Goal: Task Accomplishment & Management: Manage account settings

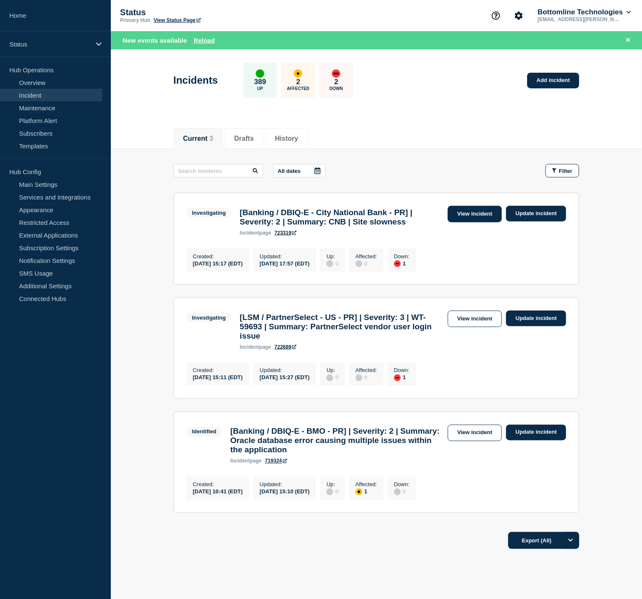
click at [467, 216] on link "View incident" at bounding box center [475, 214] width 55 height 16
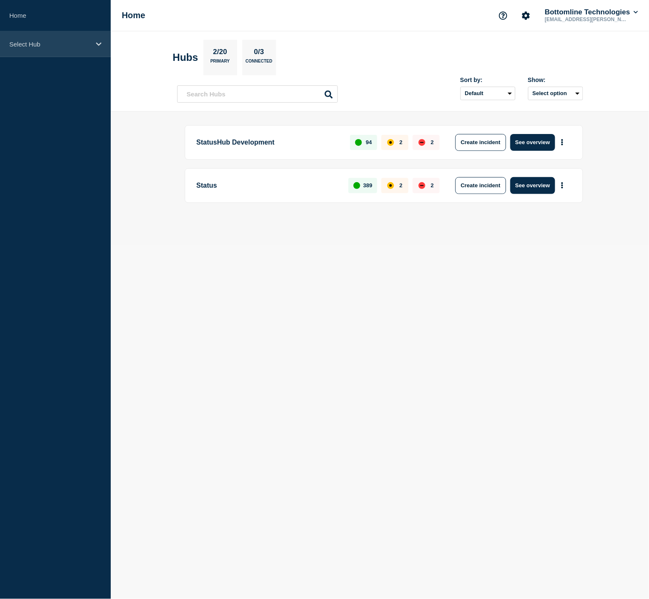
click at [74, 45] on p "Select Hub" at bounding box center [49, 44] width 81 height 7
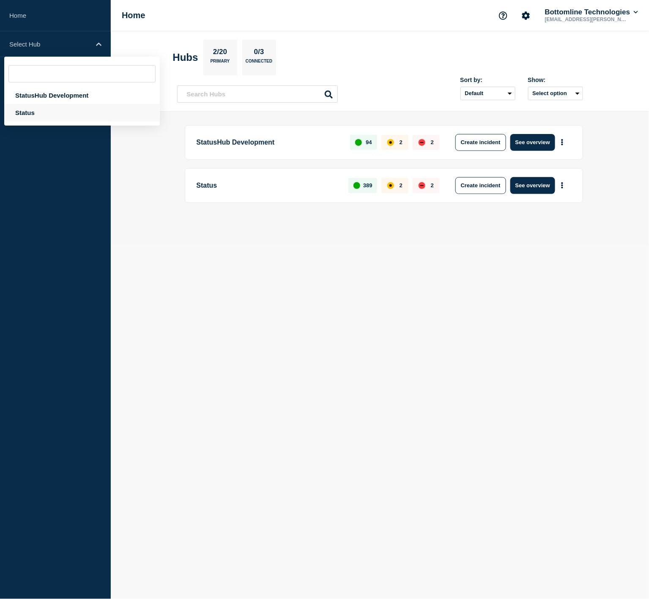
click at [36, 117] on div "Status" at bounding box center [82, 112] width 156 height 17
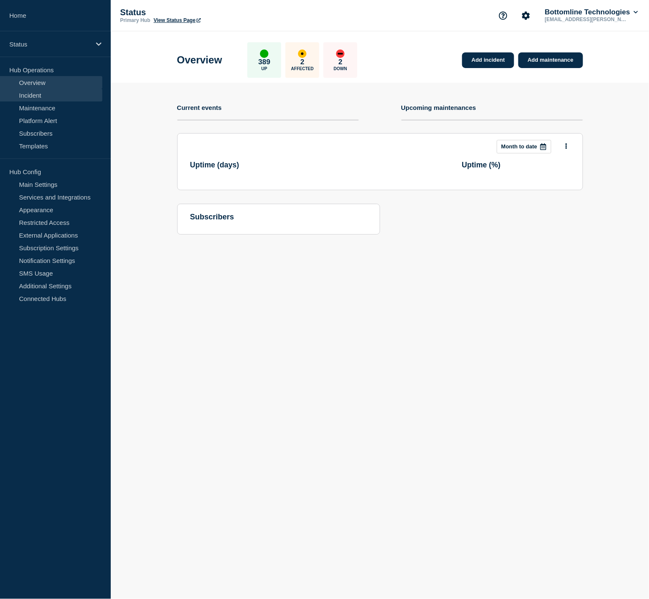
click at [55, 98] on link "Incident" at bounding box center [51, 95] width 102 height 13
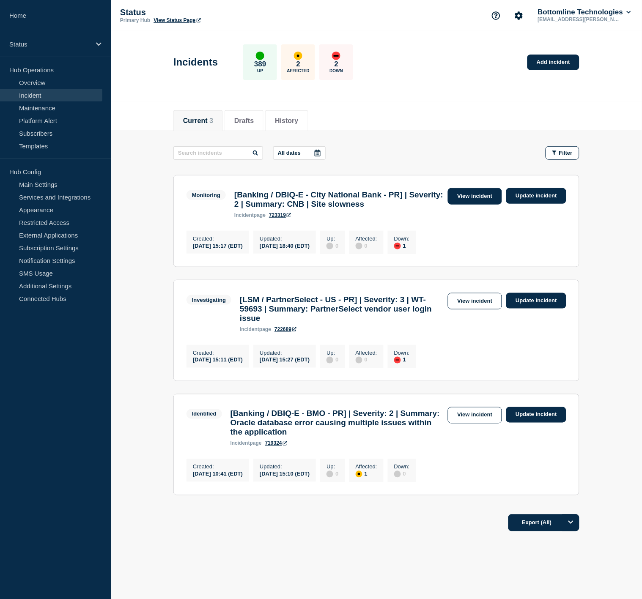
click at [463, 196] on link "View incident" at bounding box center [475, 196] width 55 height 16
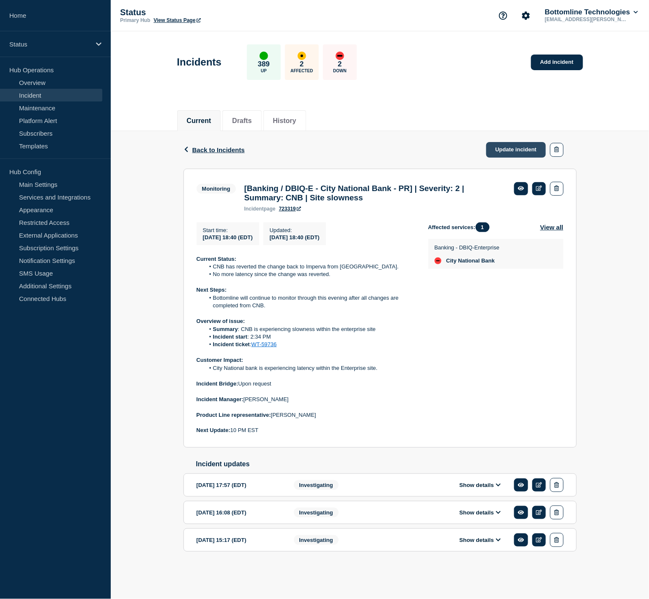
click at [508, 149] on link "Update incident" at bounding box center [516, 150] width 60 height 16
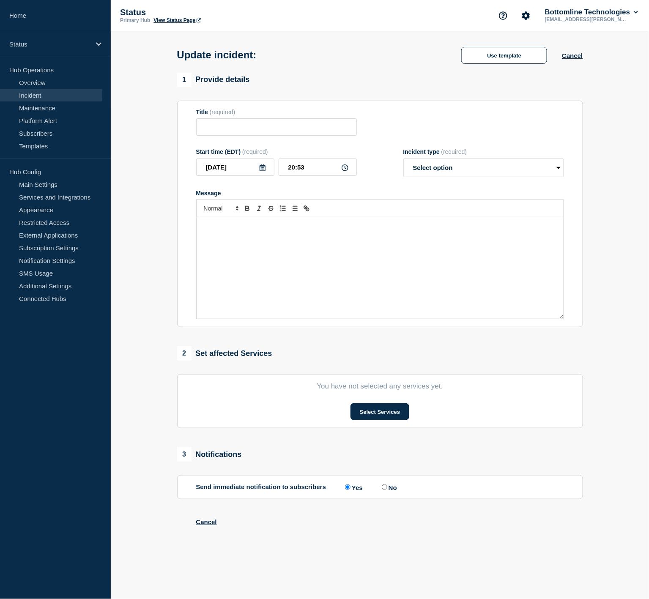
type input "[Banking / DBIQ-E - City National Bank - PR] | Severity: 2 | Summary: CNB | Sit…"
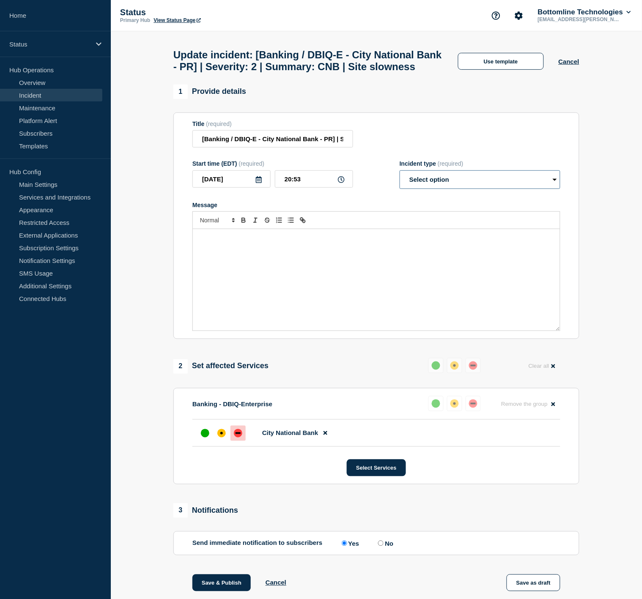
click at [461, 189] on select "Select option Investigating Identified Monitoring Resolved" at bounding box center [480, 179] width 161 height 19
select select "resolved"
click at [400, 189] on select "Select option Investigating Identified Monitoring Resolved" at bounding box center [480, 179] width 161 height 19
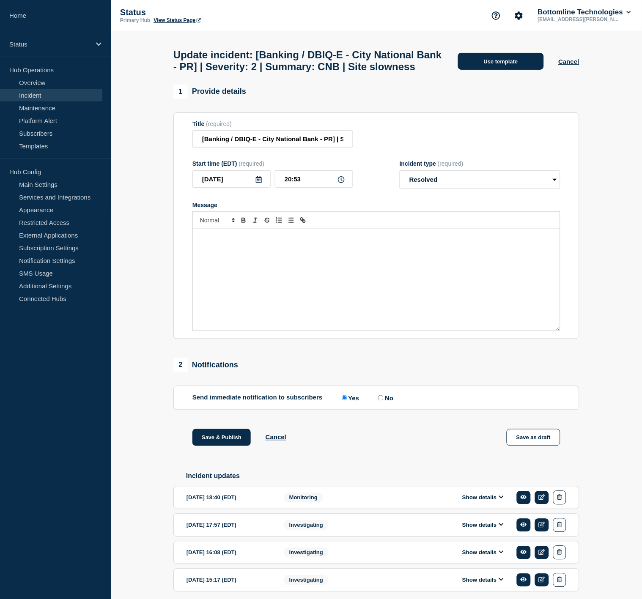
click at [499, 66] on button "Use template" at bounding box center [501, 61] width 86 height 17
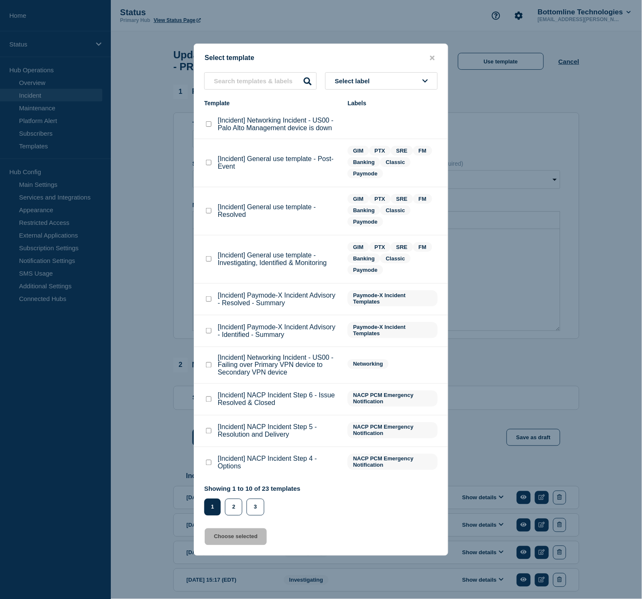
click at [210, 214] on checkbox"] "[Incident] General use template - Resolved checkbox" at bounding box center [208, 210] width 5 height 5
checkbox checkbox"] "true"
click at [235, 534] on button "Choose selected" at bounding box center [236, 537] width 62 height 17
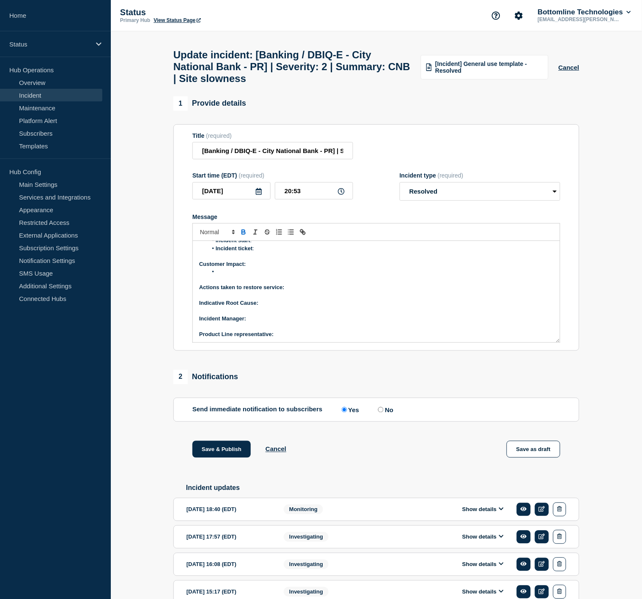
scroll to position [49, 0]
click at [291, 338] on p "Product Line representative:" at bounding box center [376, 334] width 354 height 8
click at [496, 514] on div "Show details" at bounding box center [485, 510] width 162 height 14
drag, startPoint x: 498, startPoint y: 503, endPoint x: 429, endPoint y: 478, distance: 73.5
click at [428, 476] on div "Save & Publish Cancel Save as draft" at bounding box center [376, 460] width 406 height 38
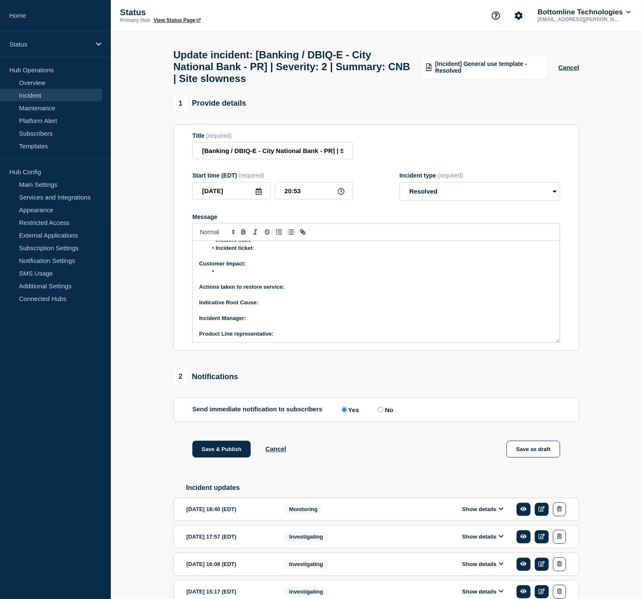
click at [484, 513] on button "Show details" at bounding box center [483, 509] width 47 height 7
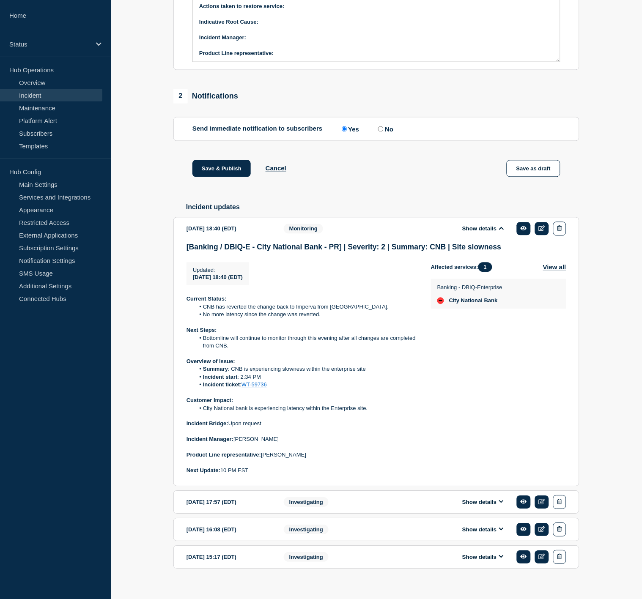
scroll to position [282, 0]
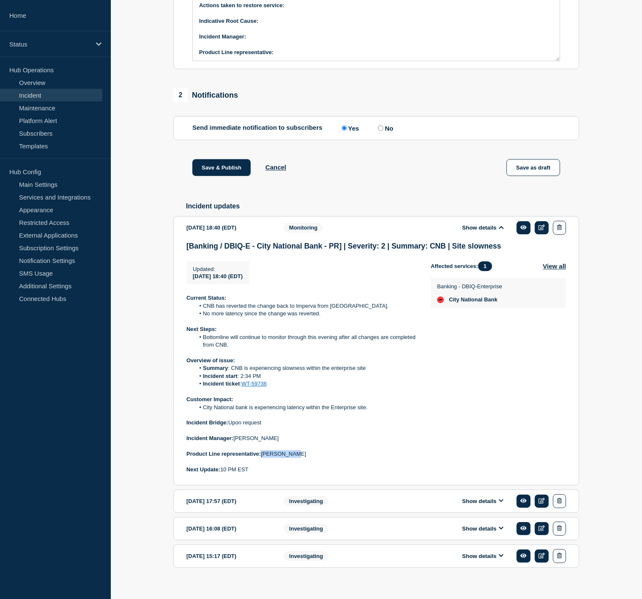
drag, startPoint x: 298, startPoint y: 467, endPoint x: 264, endPoint y: 464, distance: 34.4
click at [264, 458] on p "Product Line representative: Mike Hirons" at bounding box center [302, 455] width 231 height 8
copy p "Mike Hirons"
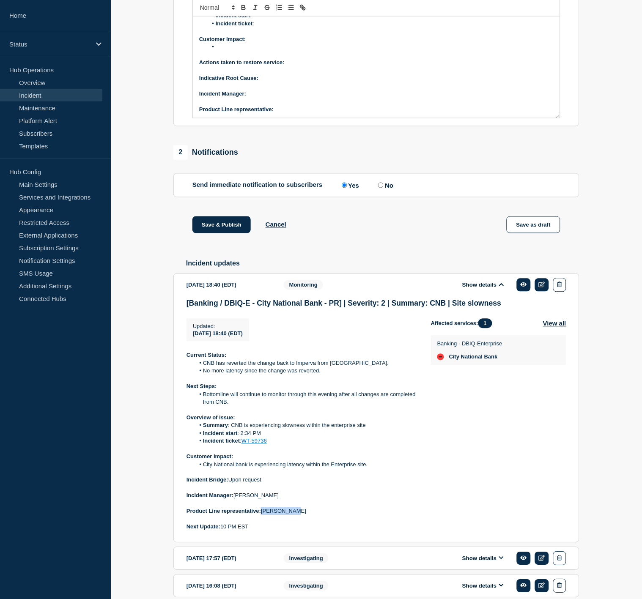
scroll to position [94, 0]
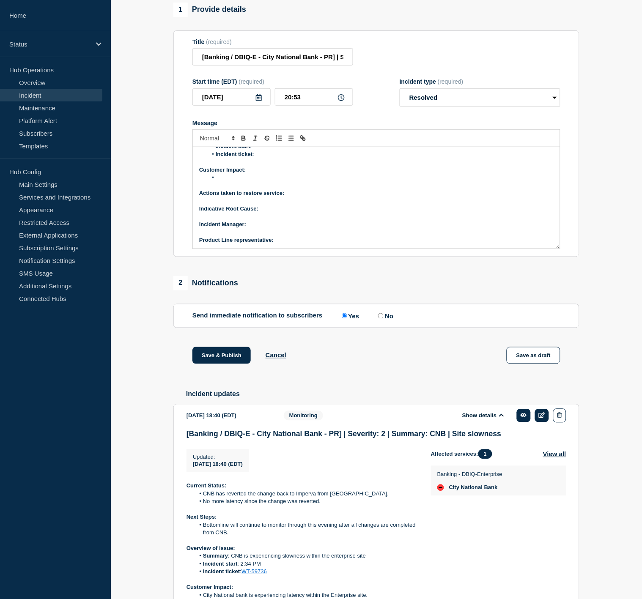
click at [284, 244] on p "Product Line representative:" at bounding box center [376, 240] width 354 height 8
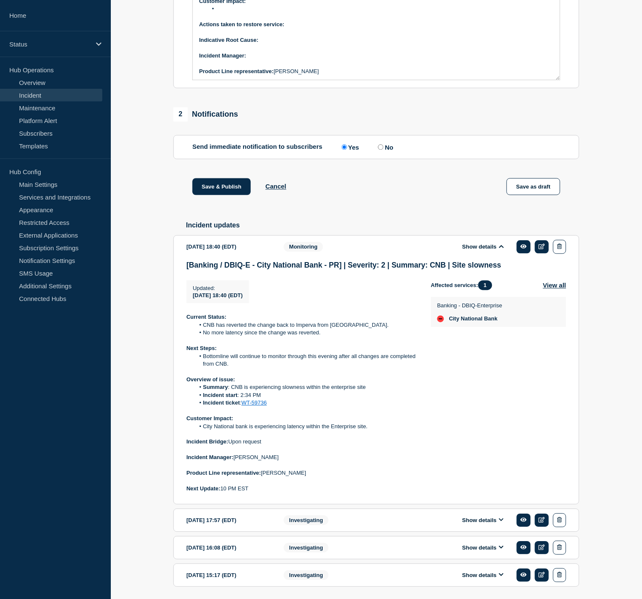
scroll to position [282, 0]
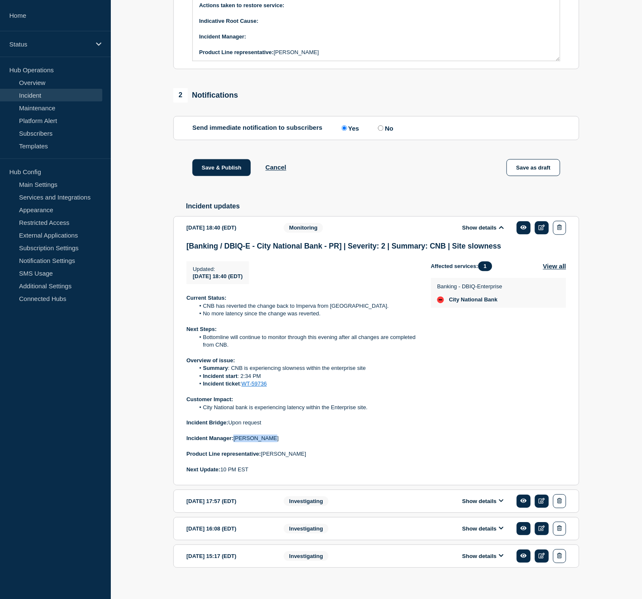
drag, startPoint x: 272, startPoint y: 449, endPoint x: 235, endPoint y: 452, distance: 36.9
click at [235, 443] on p "Incident Manager: Zoey Lovejoy" at bounding box center [302, 439] width 231 height 8
copy p "Zoey Lovejoy"
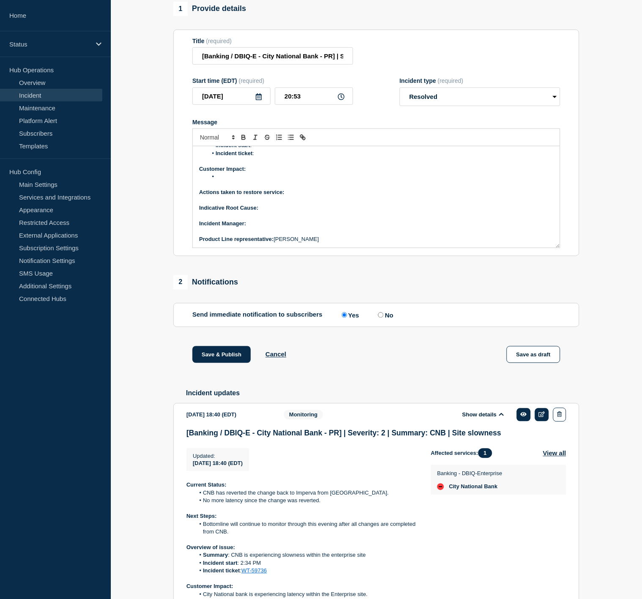
scroll to position [94, 0]
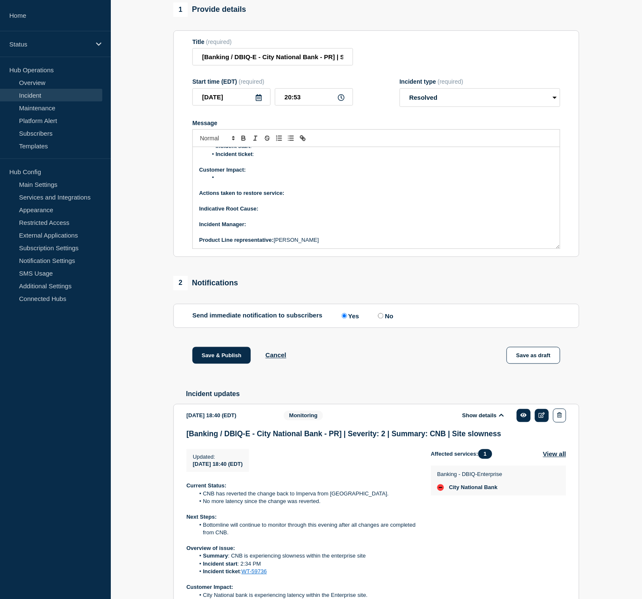
click at [254, 228] on p "﻿Incident Manager:" at bounding box center [376, 225] width 354 height 8
click at [281, 213] on p "Indicative Root Cause:" at bounding box center [376, 209] width 354 height 8
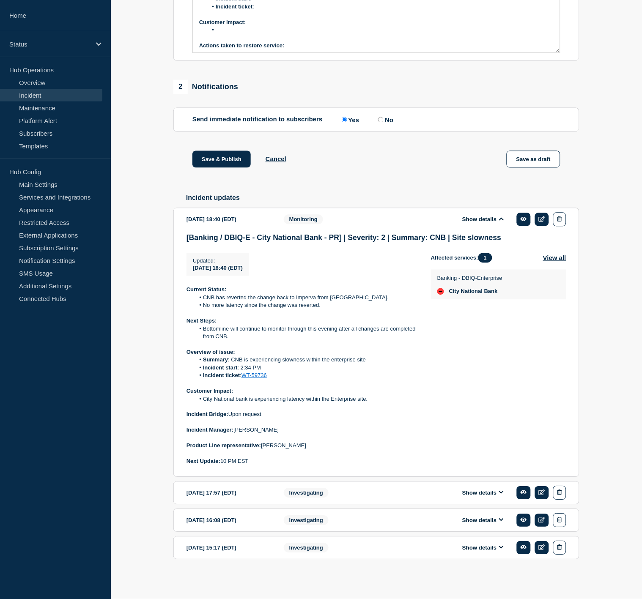
scroll to position [300, 0]
drag, startPoint x: 272, startPoint y: 375, endPoint x: 187, endPoint y: 351, distance: 88.3
click at [187, 351] on div "Current Status: CNB has reverted the change back to Imperva from Akamai. No mor…" at bounding box center [302, 375] width 231 height 179
copy div "Overview of issue: Summary : CNB is experiencing slowness within the enterprise…"
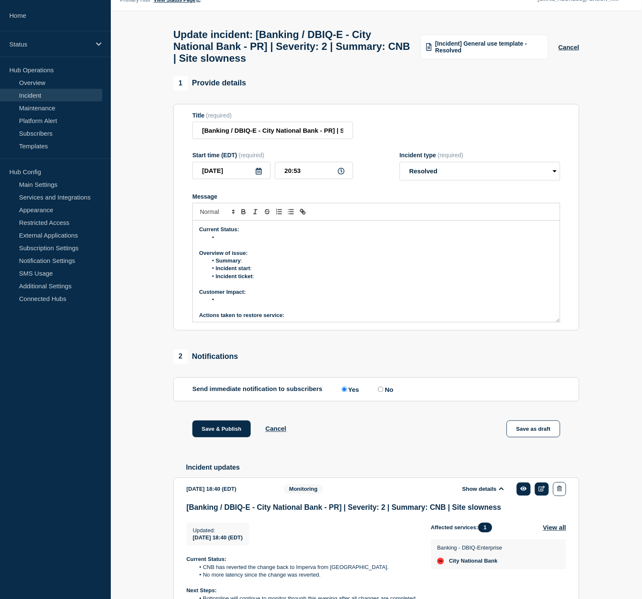
scroll to position [18, 0]
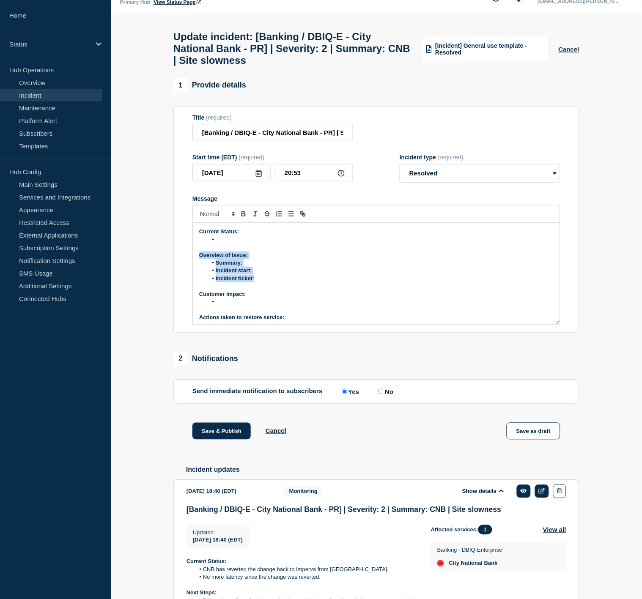
drag, startPoint x: 258, startPoint y: 285, endPoint x: 201, endPoint y: 260, distance: 62.3
click at [201, 260] on div "Current Status: Overview of issue: Summary : Incident start : Incident ticket :…" at bounding box center [376, 274] width 367 height 102
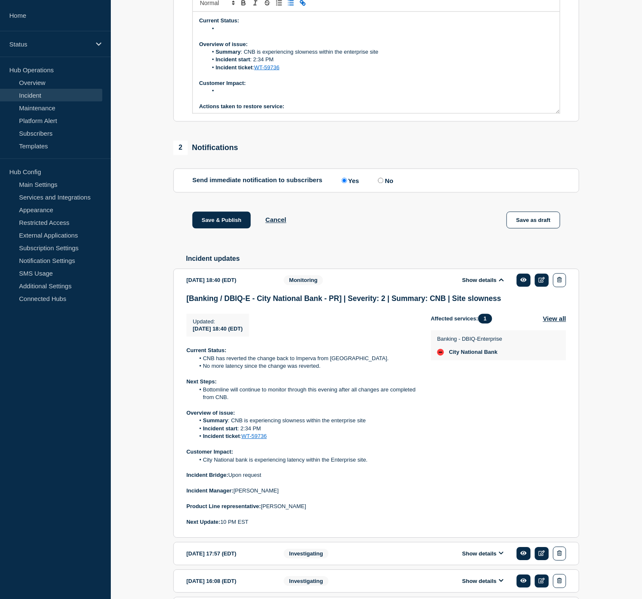
scroll to position [253, 0]
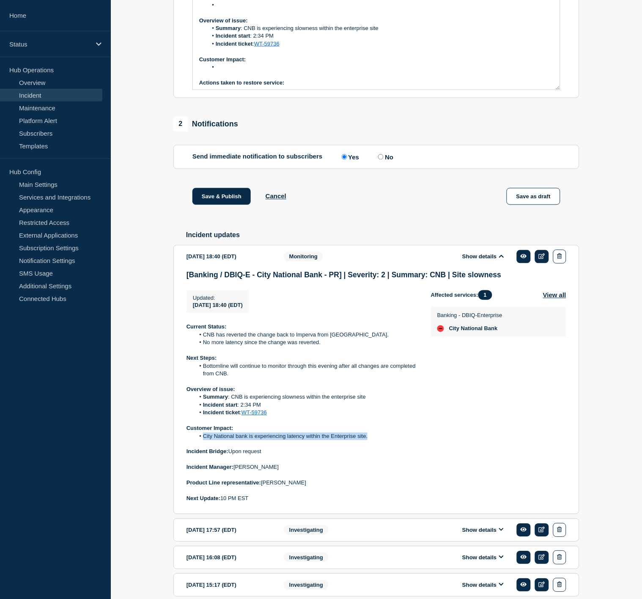
drag, startPoint x: 369, startPoint y: 450, endPoint x: 204, endPoint y: 450, distance: 165.0
click at [204, 441] on li "City National bank is experiencing latency within the Enterprise site." at bounding box center [306, 437] width 223 height 8
copy li "City National bank is experiencing latency within the Enterprise site."
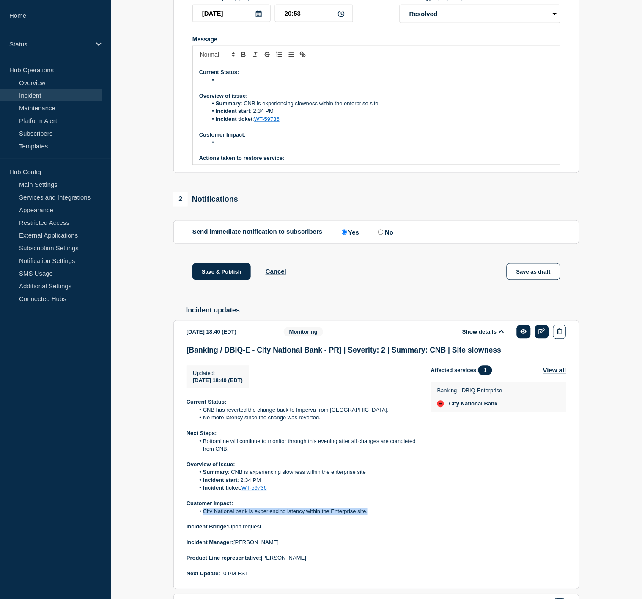
scroll to position [18, 0]
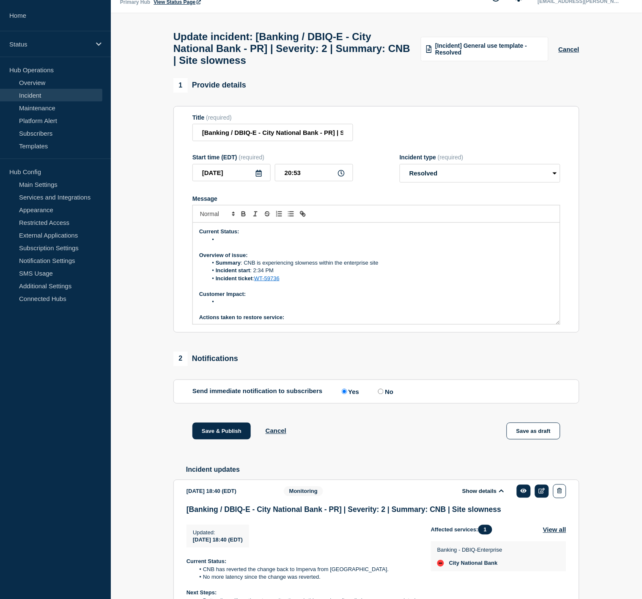
click at [243, 306] on li "Message" at bounding box center [381, 302] width 346 height 8
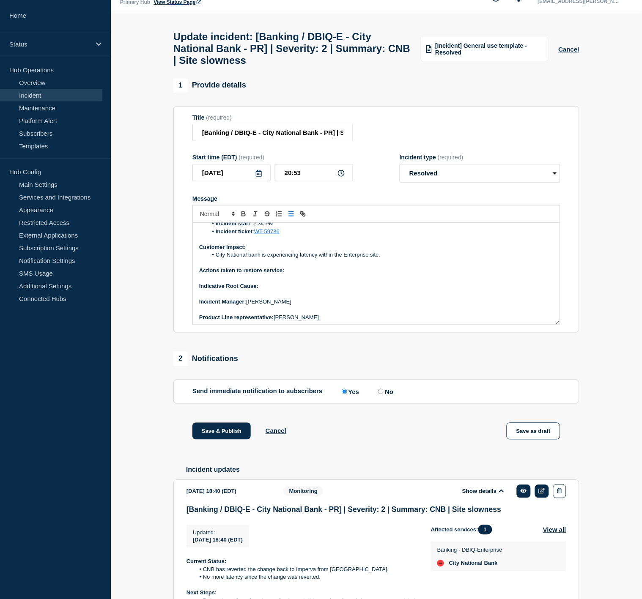
click at [292, 290] on p "Indicative Root Cause:" at bounding box center [376, 287] width 354 height 8
click at [439, 290] on p "Indicative Root Cause: Customer owned - CNB made a change over the weekend." at bounding box center [376, 287] width 354 height 8
drag, startPoint x: 418, startPoint y: 291, endPoint x: 260, endPoint y: 292, distance: 157.8
click at [260, 290] on p "Indicative Root Cause: Customer owned - CNB made a change over the weekend." at bounding box center [376, 287] width 354 height 8
click at [243, 218] on icon "Toggle bold text" at bounding box center [244, 214] width 8 height 8
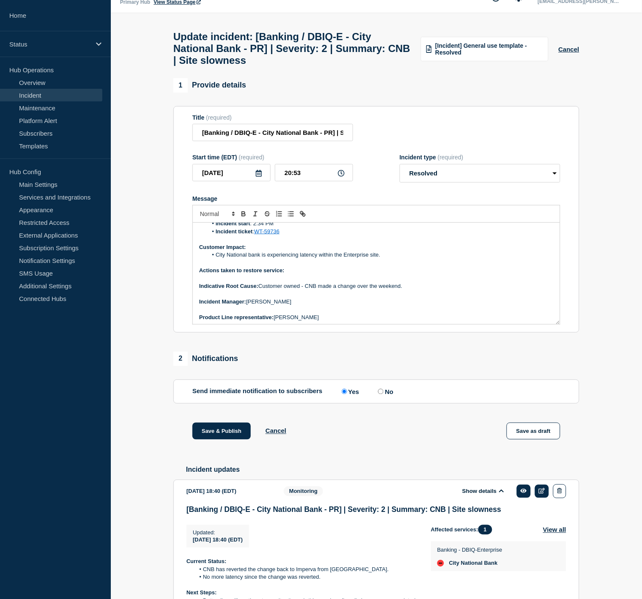
click at [305, 267] on p "Message" at bounding box center [376, 263] width 354 height 8
click at [306, 274] on p "Actions taken to restore service:" at bounding box center [376, 271] width 354 height 8
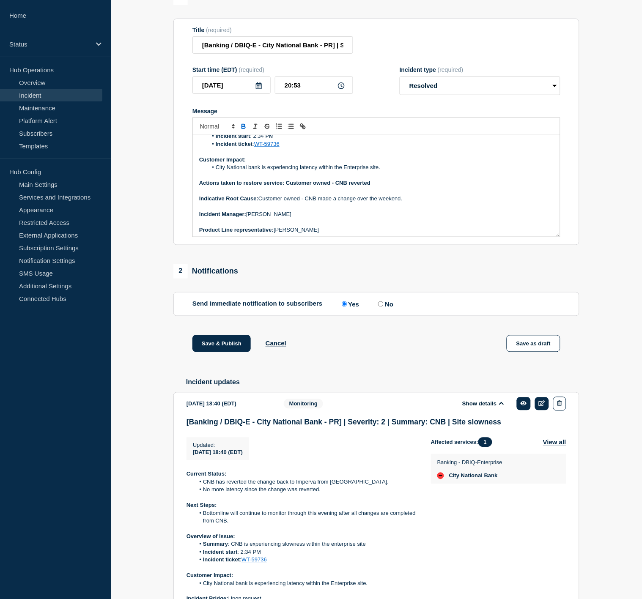
scroll to position [112, 0]
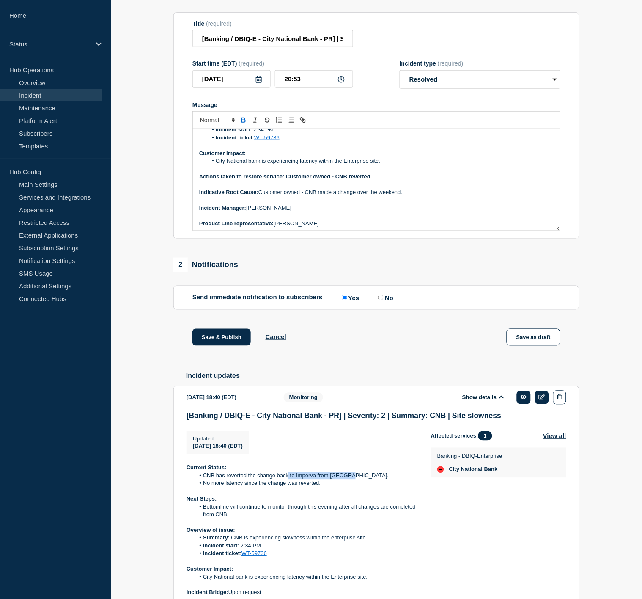
drag, startPoint x: 357, startPoint y: 485, endPoint x: 294, endPoint y: 483, distance: 63.5
click at [292, 480] on li "CNB has reverted the change back to Imperva from Akamai." at bounding box center [306, 476] width 223 height 8
drag, startPoint x: 294, startPoint y: 483, endPoint x: 356, endPoint y: 484, distance: 62.6
click at [356, 480] on li "CNB has reverted the change back to Imperva from Akamai." at bounding box center [306, 476] width 223 height 8
drag, startPoint x: 356, startPoint y: 484, endPoint x: 284, endPoint y: 484, distance: 71.9
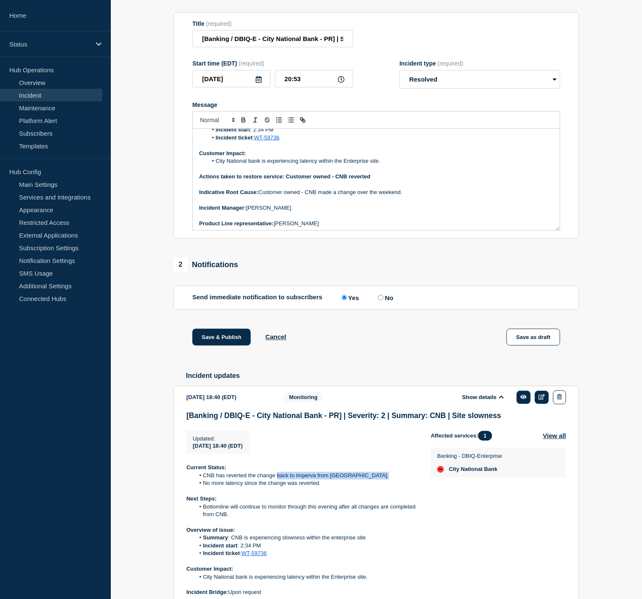
click at [284, 480] on li "CNB has reverted the change back to Imperva from Akamai." at bounding box center [306, 476] width 223 height 8
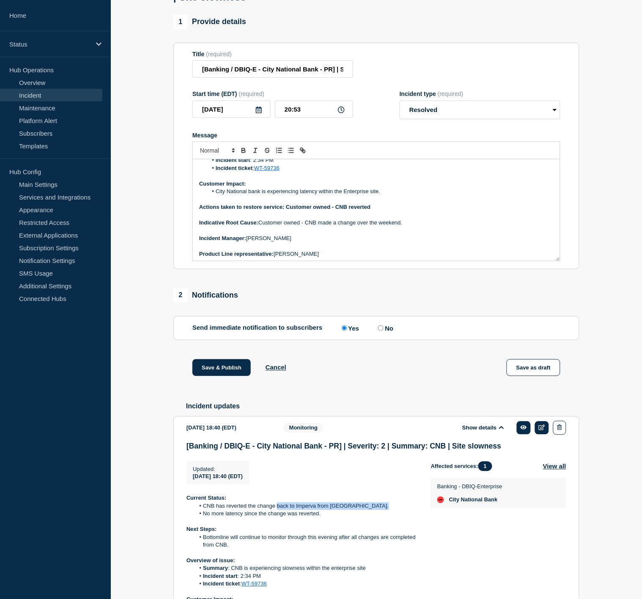
scroll to position [65, 0]
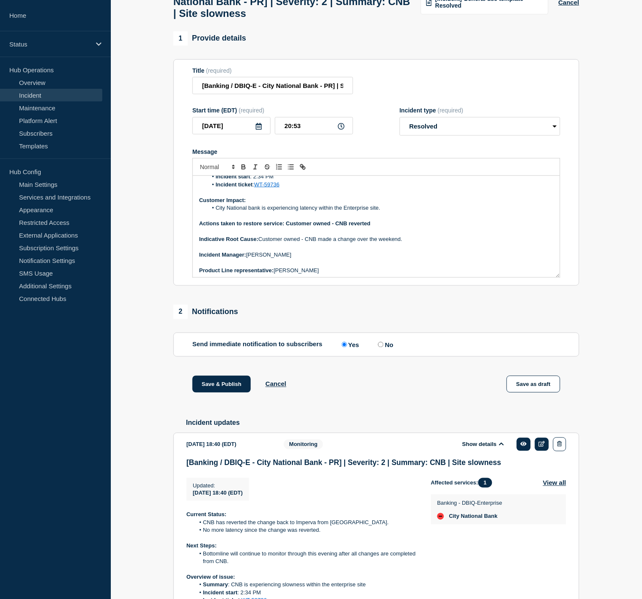
click at [384, 228] on p "Actions taken to restore service: Customer owned - CNB reverted" at bounding box center [376, 224] width 354 height 8
drag, startPoint x: 401, startPoint y: 230, endPoint x: 336, endPoint y: 230, distance: 65.1
click at [336, 227] on strong "Actions taken to restore service: Customer owned - CNB reverted the change" at bounding box center [300, 223] width 202 height 6
click at [247, 171] on icon "Toggle bold text" at bounding box center [244, 167] width 8 height 8
drag, startPoint x: 332, startPoint y: 229, endPoint x: 286, endPoint y: 230, distance: 46.1
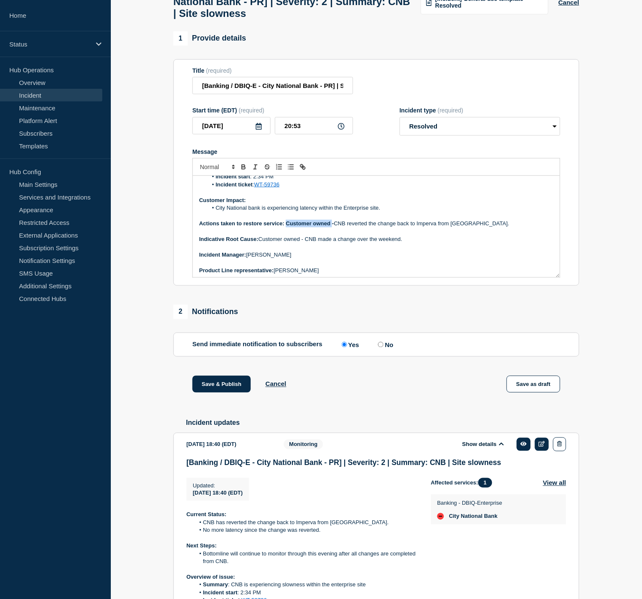
click at [286, 227] on strong "Actions taken to restore service: Customer owned -" at bounding box center [266, 223] width 135 height 6
click at [244, 171] on icon "Toggle bold text" at bounding box center [244, 167] width 8 height 8
click at [373, 259] on p "﻿Incident Manager: Zoey Lovejoy" at bounding box center [376, 255] width 354 height 8
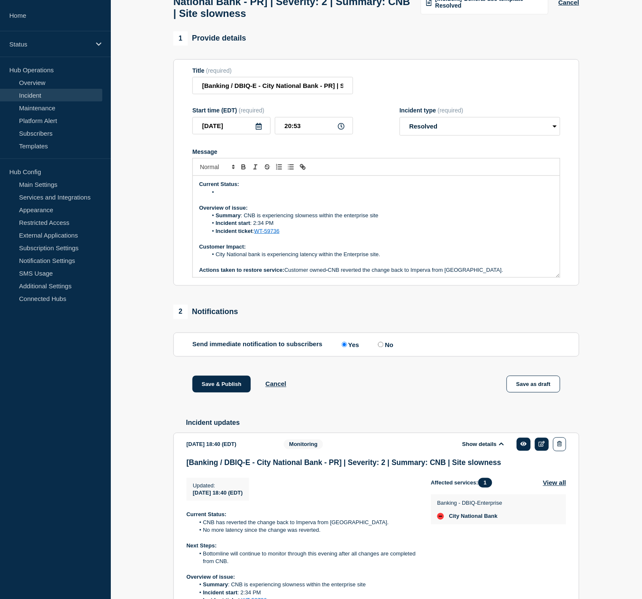
scroll to position [0, 0]
click at [245, 197] on li "Message" at bounding box center [381, 193] width 346 height 8
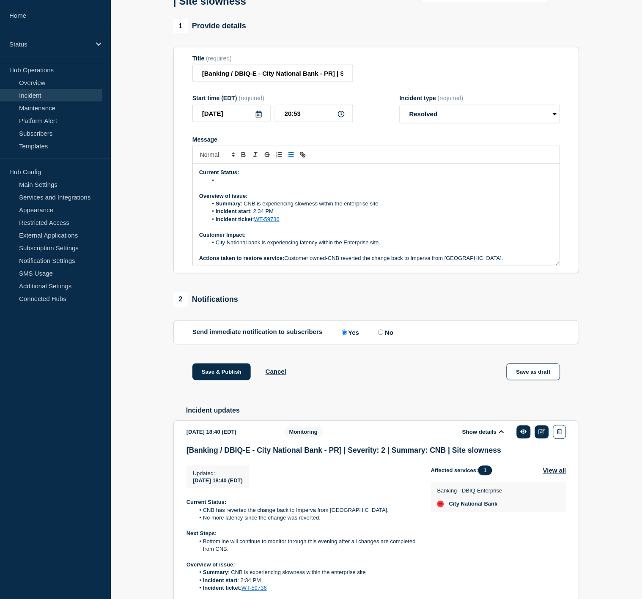
scroll to position [94, 0]
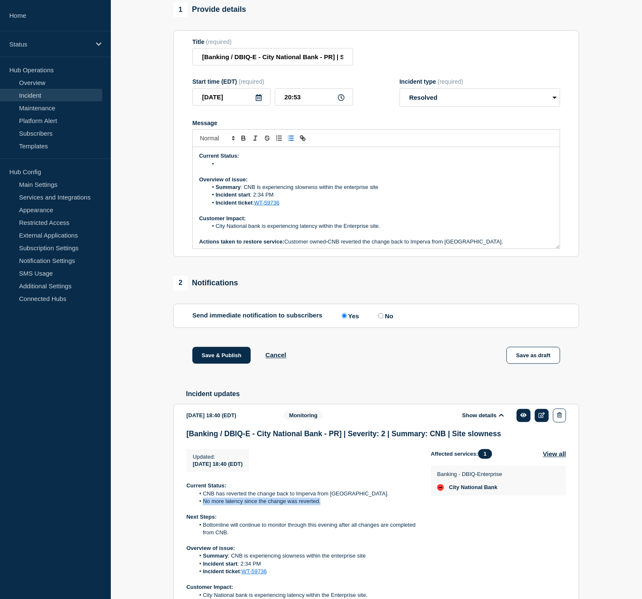
drag, startPoint x: 327, startPoint y: 513, endPoint x: 203, endPoint y: 514, distance: 123.9
click at [203, 506] on li "No more latency since the change was reverted." at bounding box center [306, 502] width 223 height 8
copy li "No more latency since the change was reverted."
click at [223, 168] on li "Message" at bounding box center [381, 164] width 346 height 8
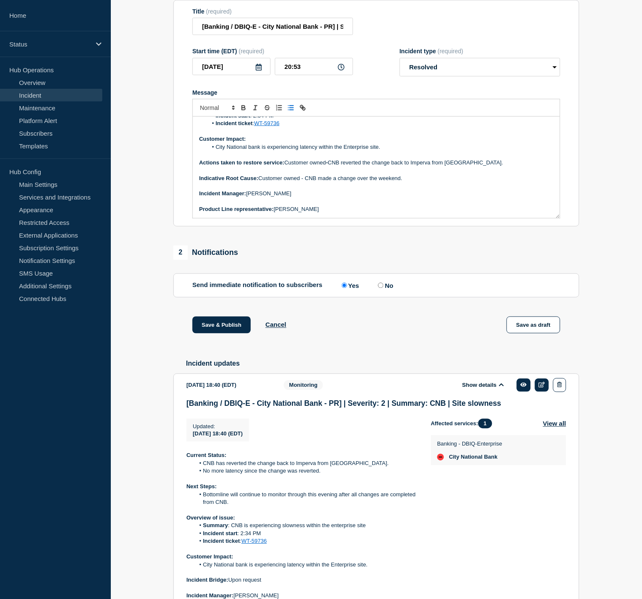
scroll to position [141, 0]
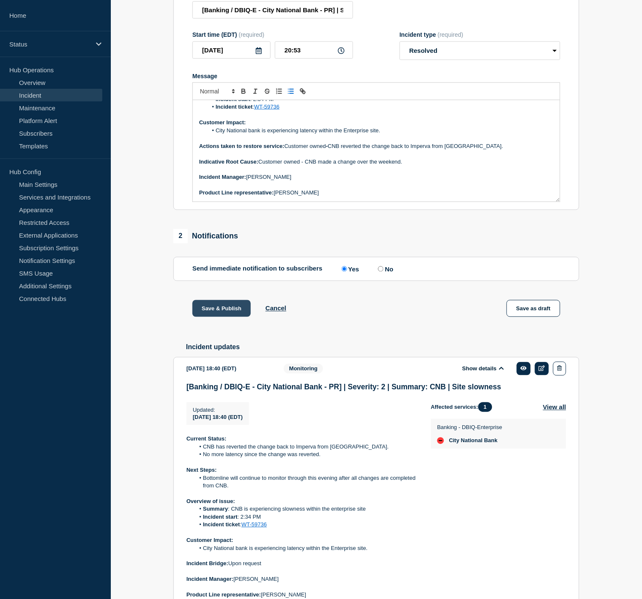
click at [230, 317] on button "Save & Publish" at bounding box center [221, 308] width 58 height 17
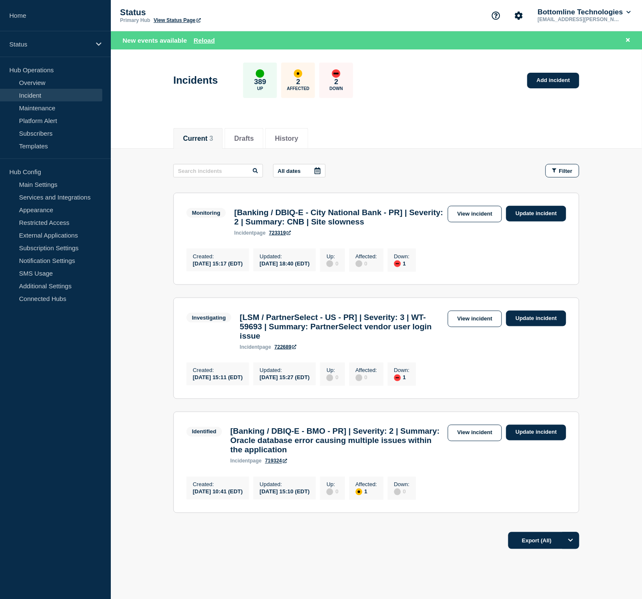
click at [478, 212] on link "View incident" at bounding box center [475, 214] width 55 height 16
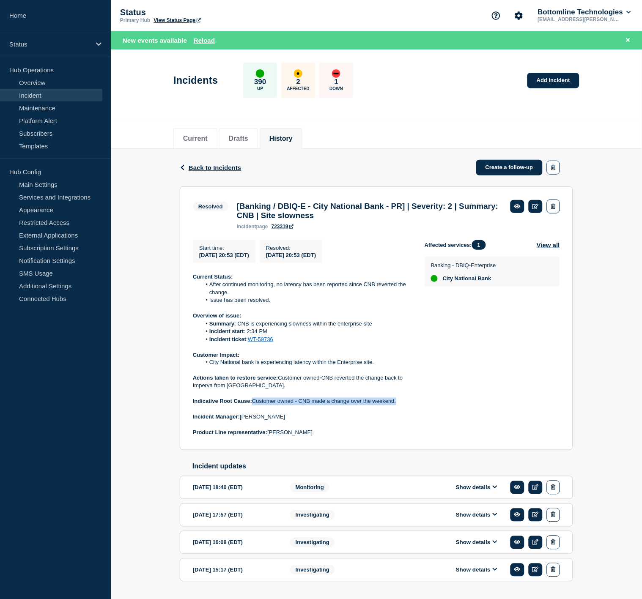
drag, startPoint x: 409, startPoint y: 406, endPoint x: 254, endPoint y: 408, distance: 154.8
click at [254, 406] on p "Indicative Root Cause: Customer owned - CNB made a change over the weekend." at bounding box center [302, 402] width 218 height 8
copy p "Customer owned - CNB made a change over the weekend."
